Goal: Transaction & Acquisition: Download file/media

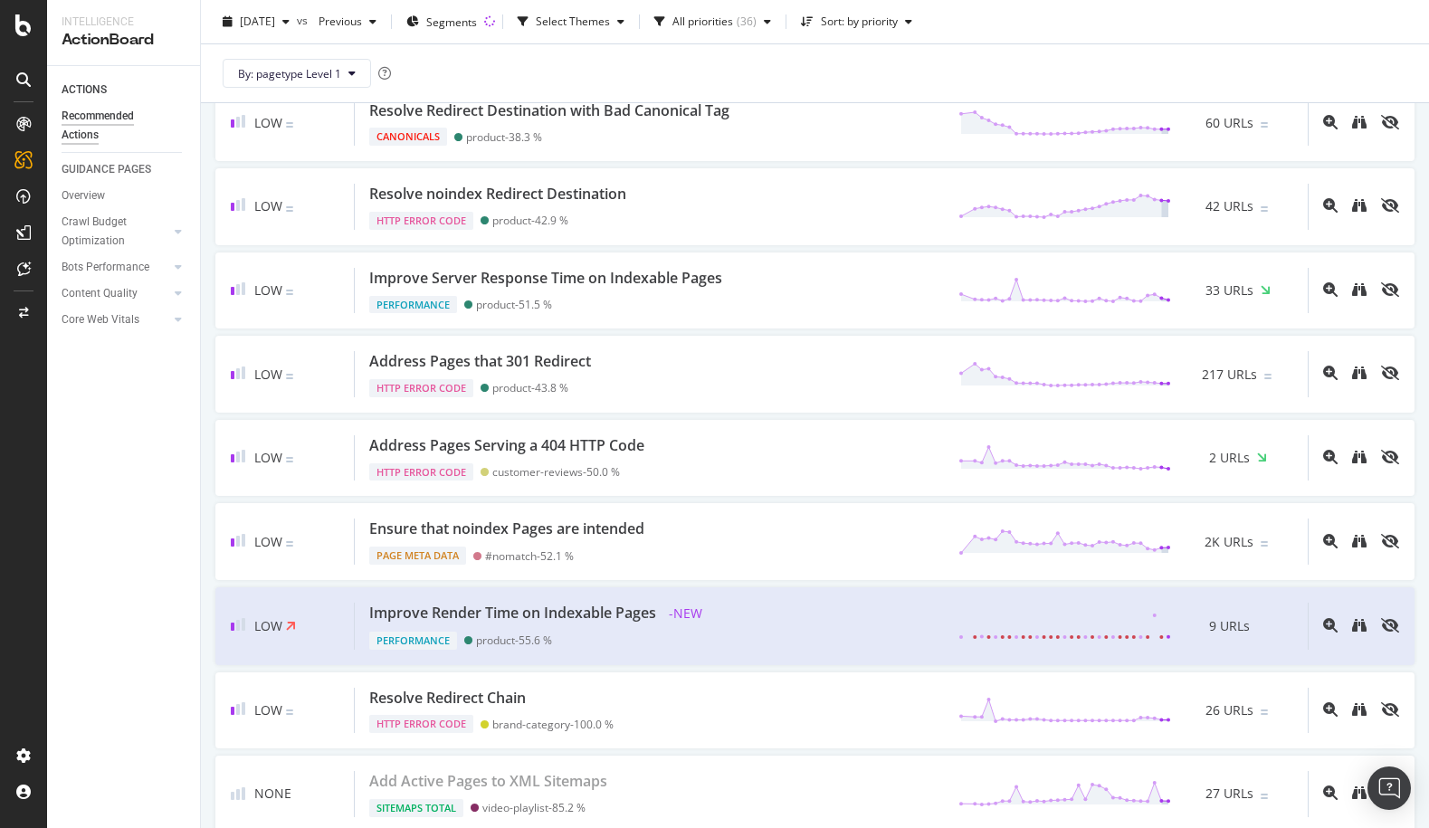
scroll to position [2587, 0]
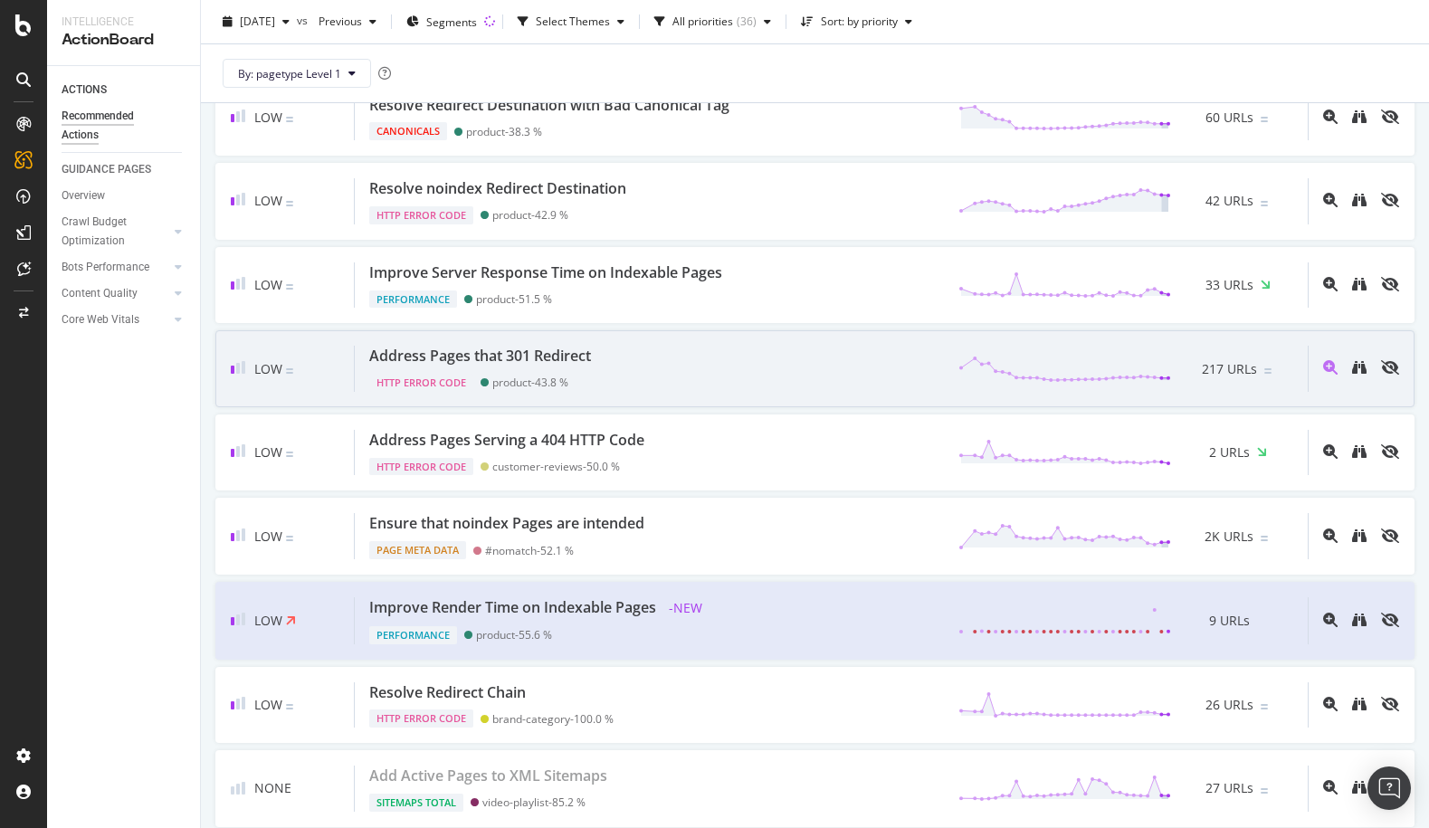
click at [707, 381] on div "Address Pages that 301 Redirect HTTP Error Code product - 43.8 % 217 URLs" at bounding box center [831, 369] width 953 height 46
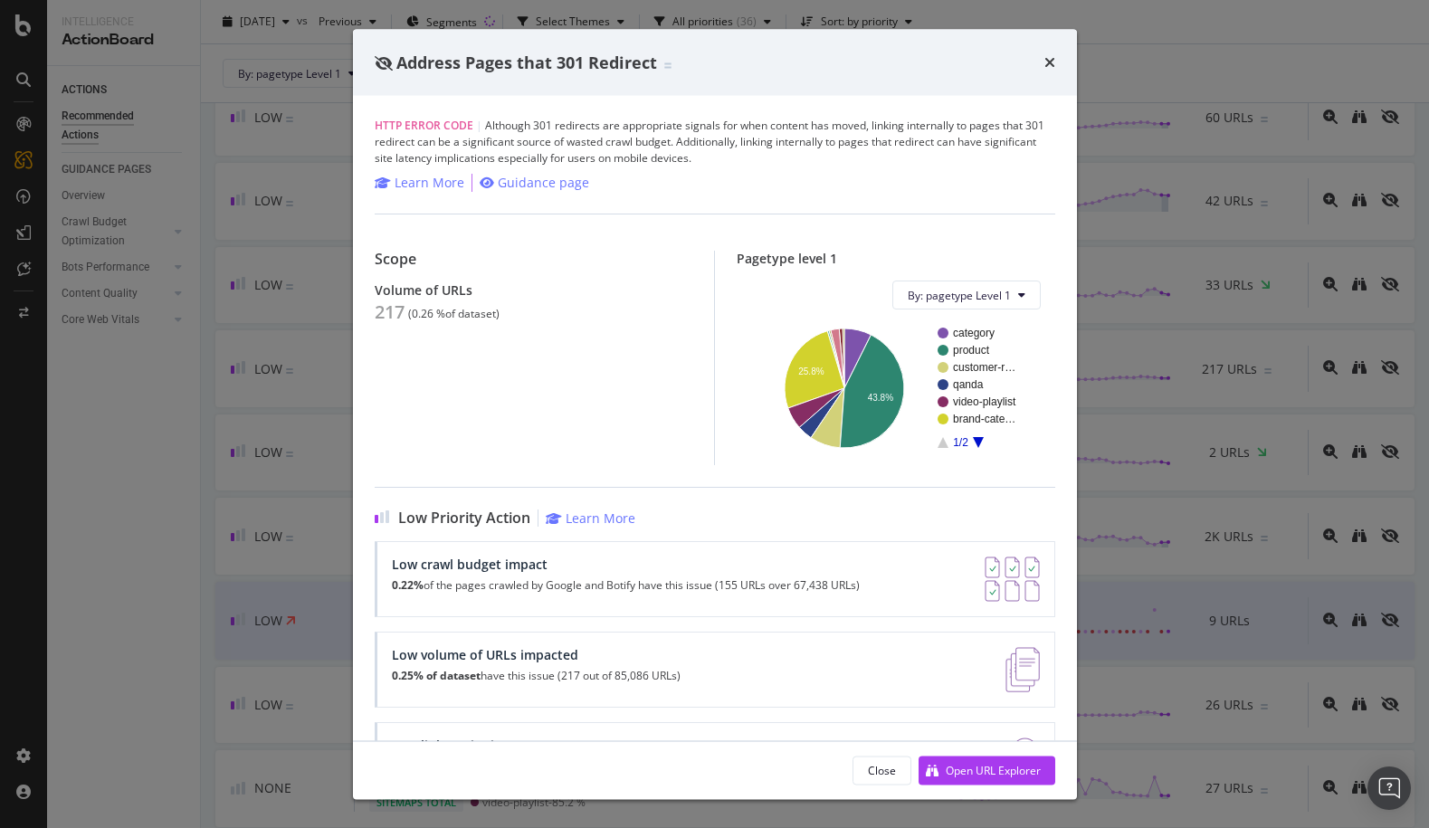
click at [973, 437] on icon "A chart." at bounding box center [978, 442] width 11 height 11
click at [959, 383] on text "blog" at bounding box center [963, 384] width 21 height 13
click at [1051, 56] on icon "times" at bounding box center [1049, 62] width 11 height 14
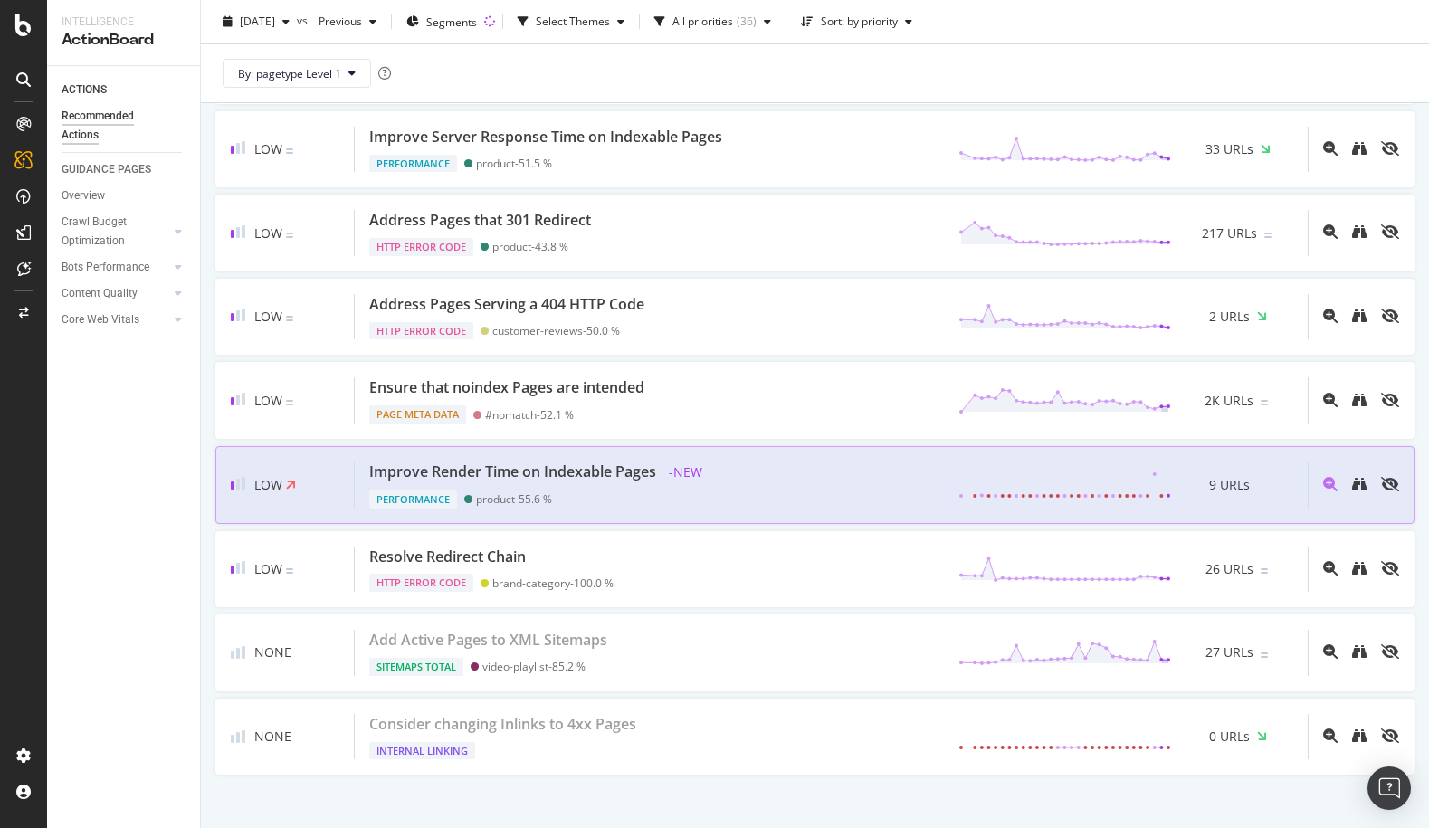
scroll to position [2747, 0]
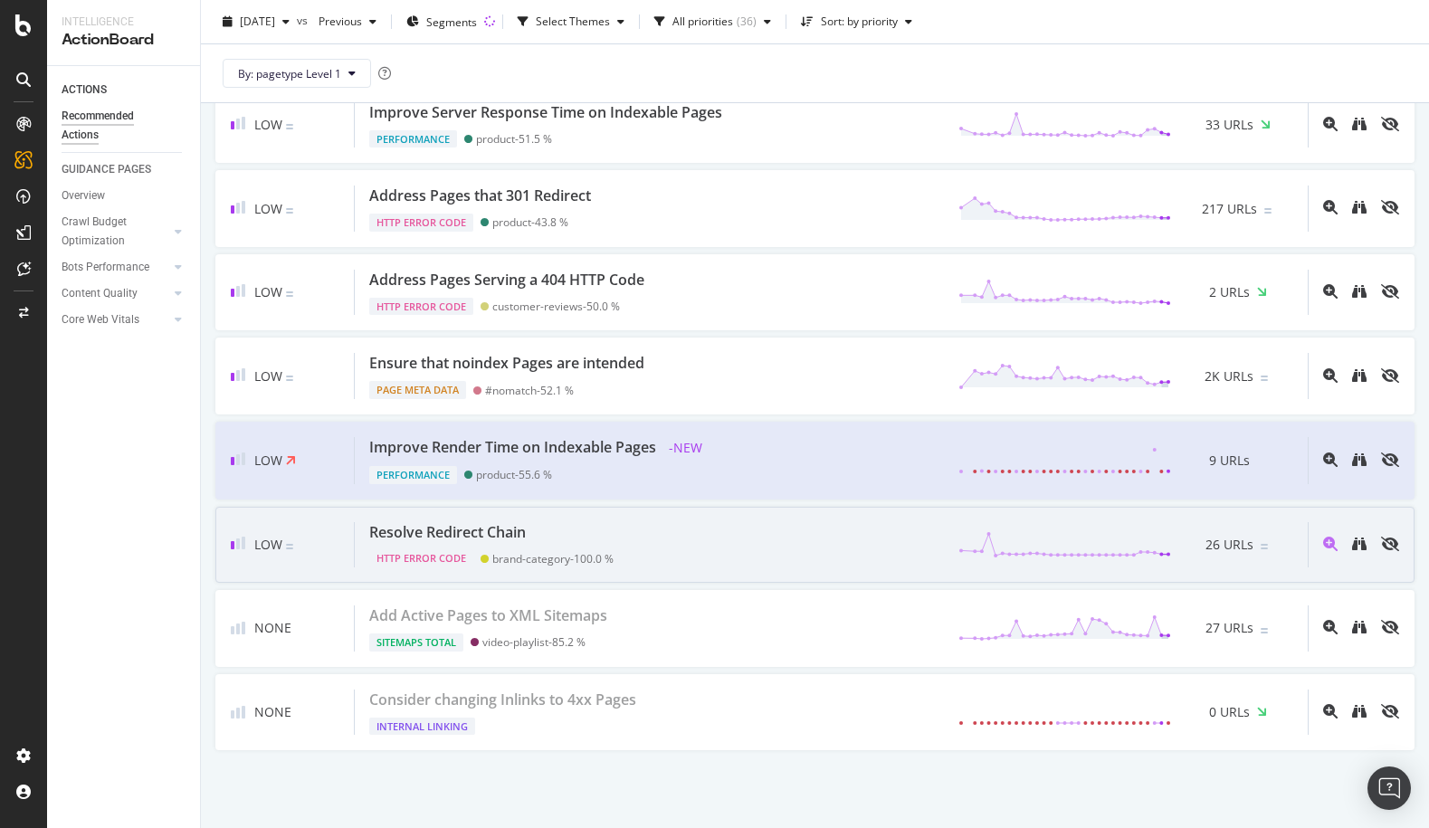
click at [762, 552] on div "Resolve Redirect Chain HTTP Error Code brand-category - 100.0 % 26 URLs" at bounding box center [831, 545] width 953 height 46
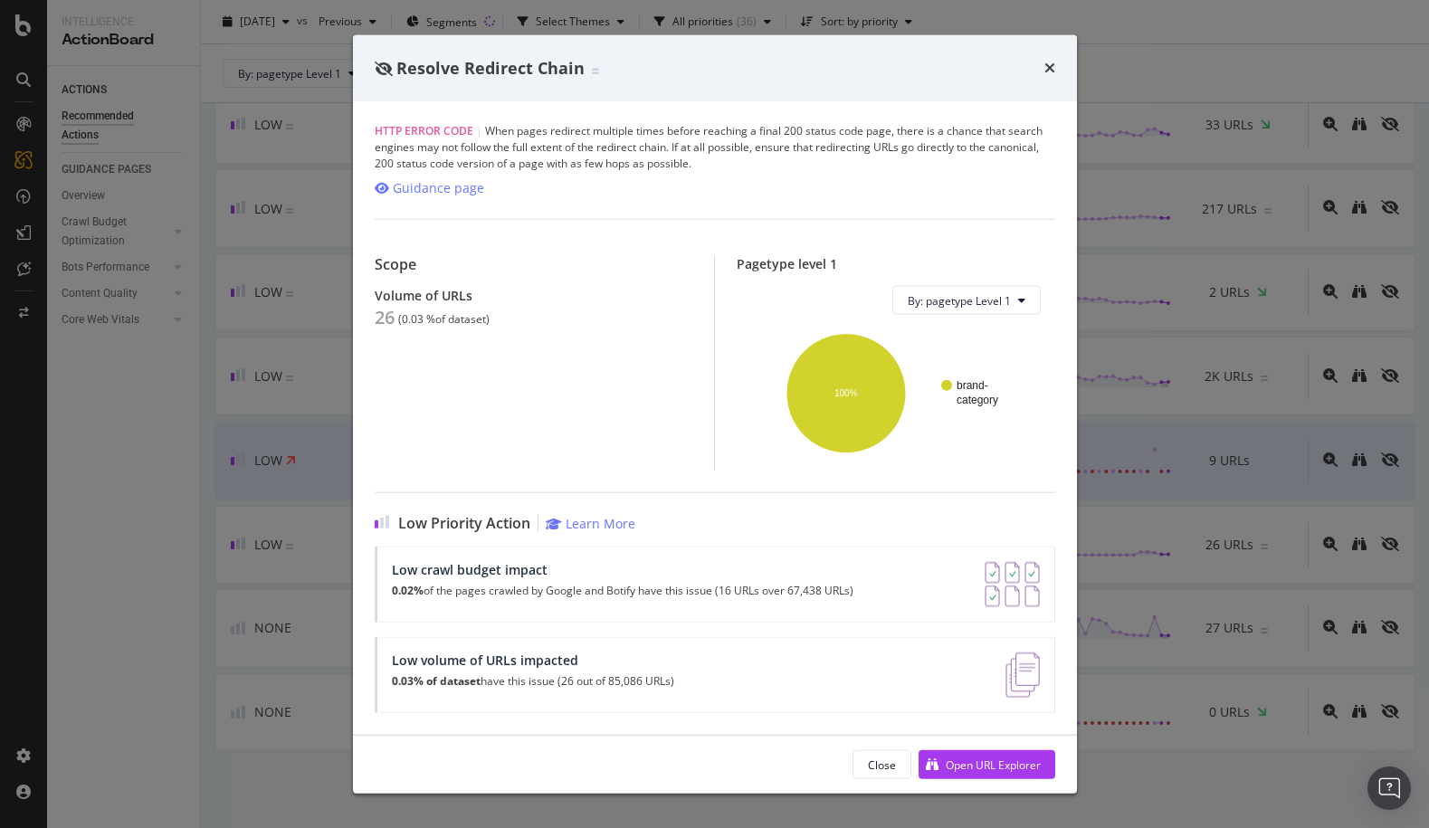
click at [1042, 70] on div "Resolve Redirect Chain" at bounding box center [715, 68] width 680 height 24
click at [1044, 70] on icon "times" at bounding box center [1049, 68] width 11 height 14
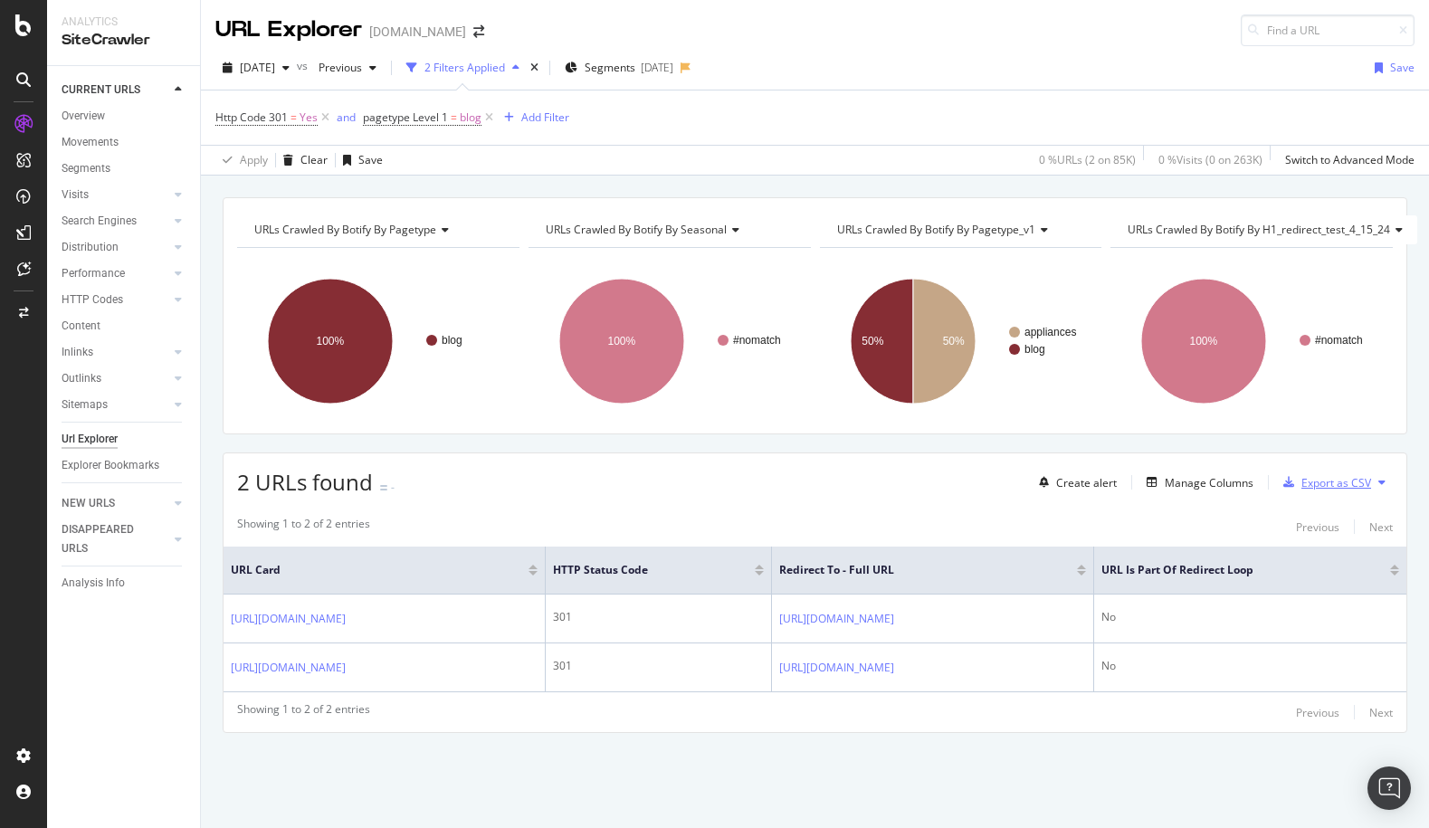
click at [1306, 492] on div "Export as CSV" at bounding box center [1323, 482] width 95 height 27
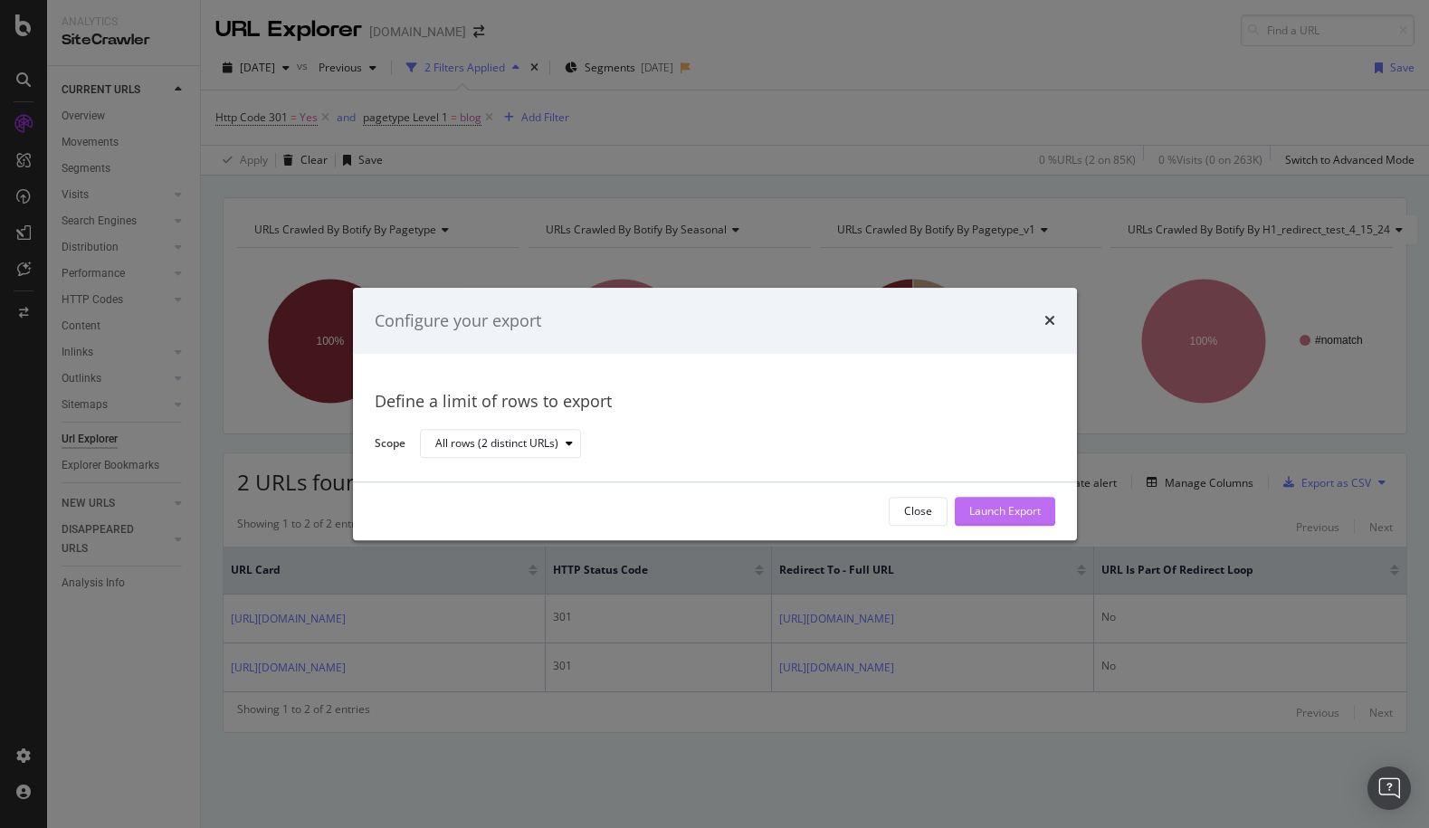
click at [992, 504] on div "Launch Export" at bounding box center [1004, 511] width 71 height 15
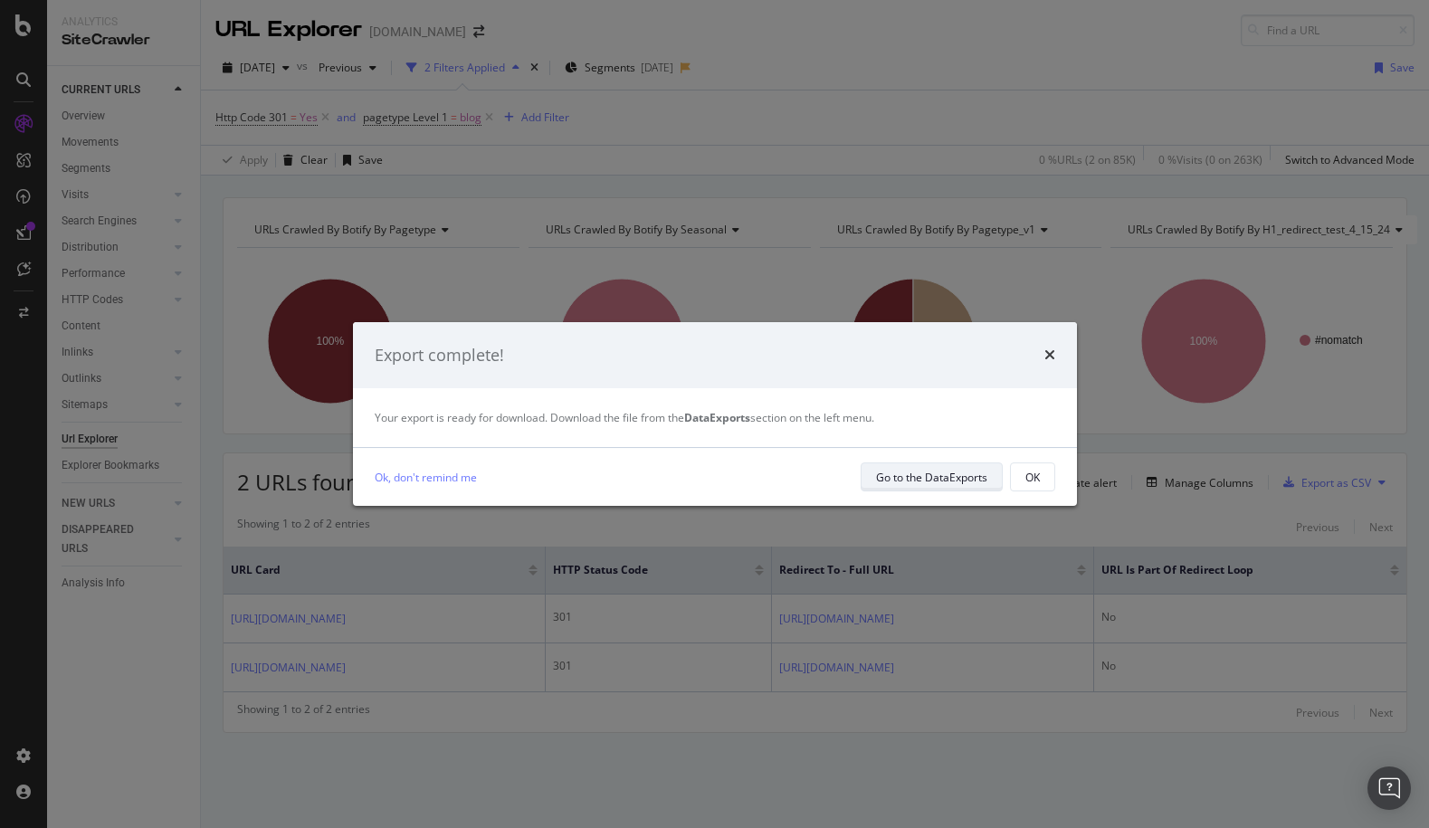
click at [944, 481] on div "Go to the DataExports" at bounding box center [931, 477] width 111 height 15
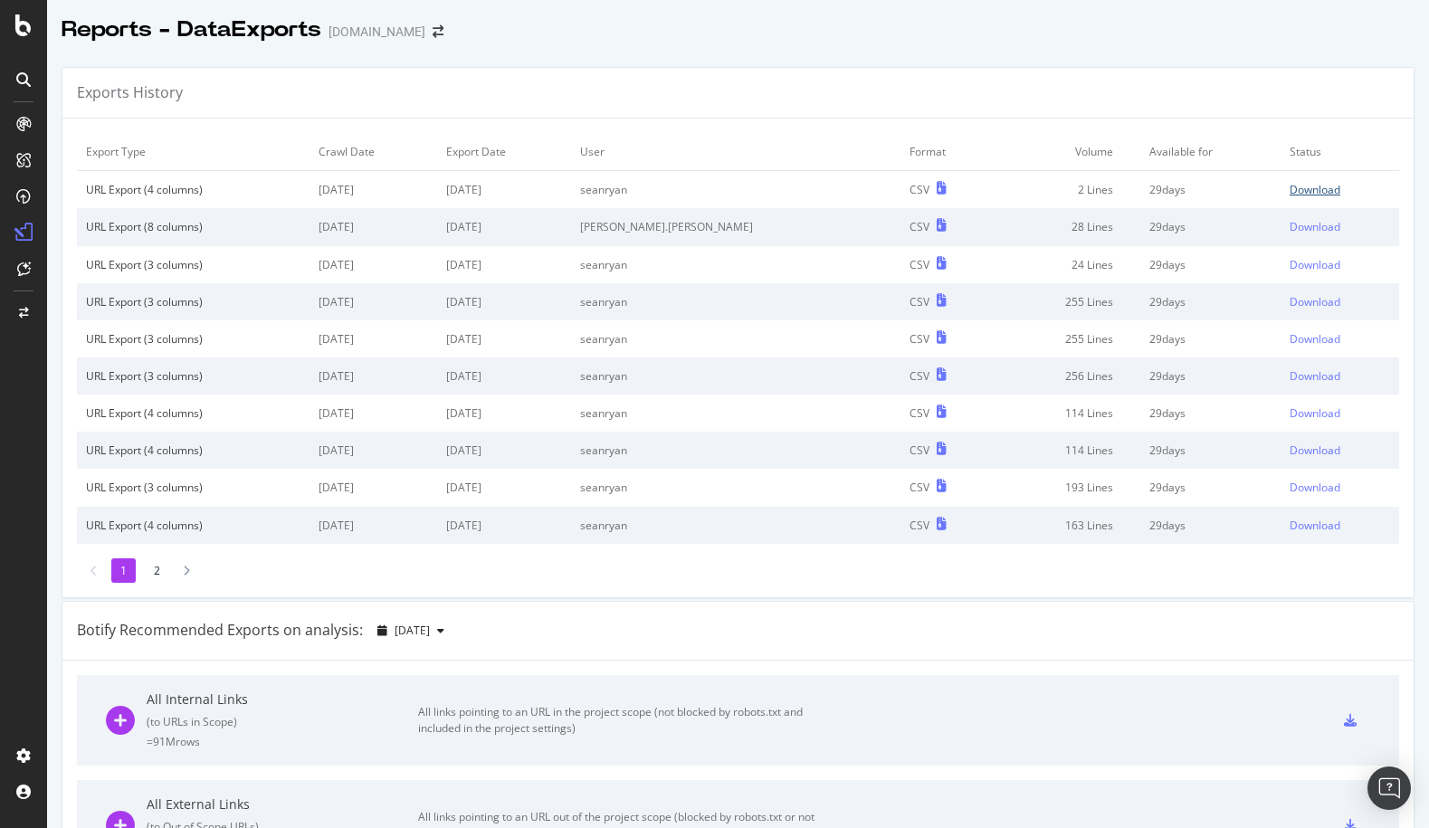
click at [1289, 186] on div "Download" at bounding box center [1314, 189] width 51 height 15
click at [877, 73] on div "Exports History" at bounding box center [737, 93] width 1351 height 51
